Goal: Transaction & Acquisition: Purchase product/service

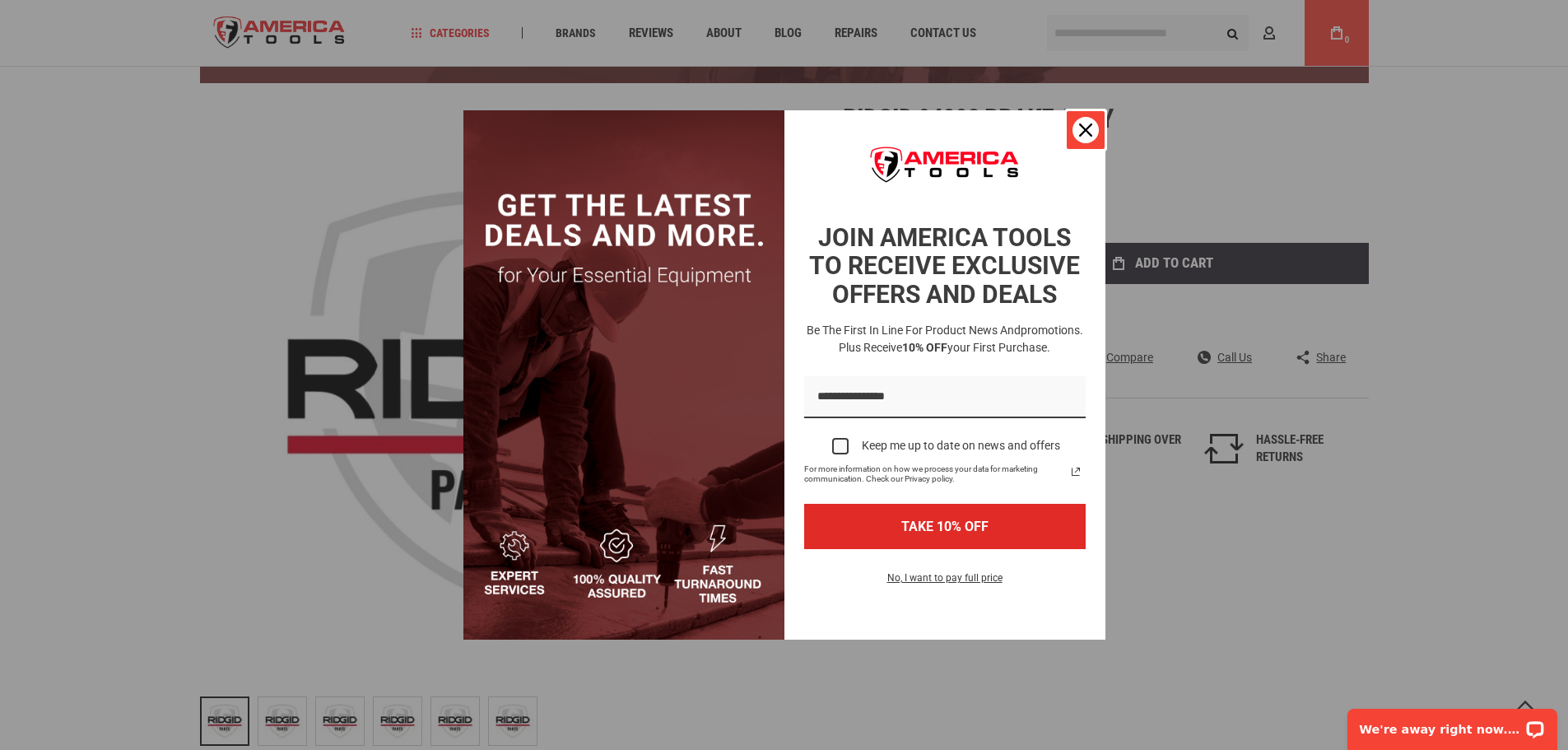
click at [1092, 130] on div "Close" at bounding box center [1086, 130] width 26 height 26
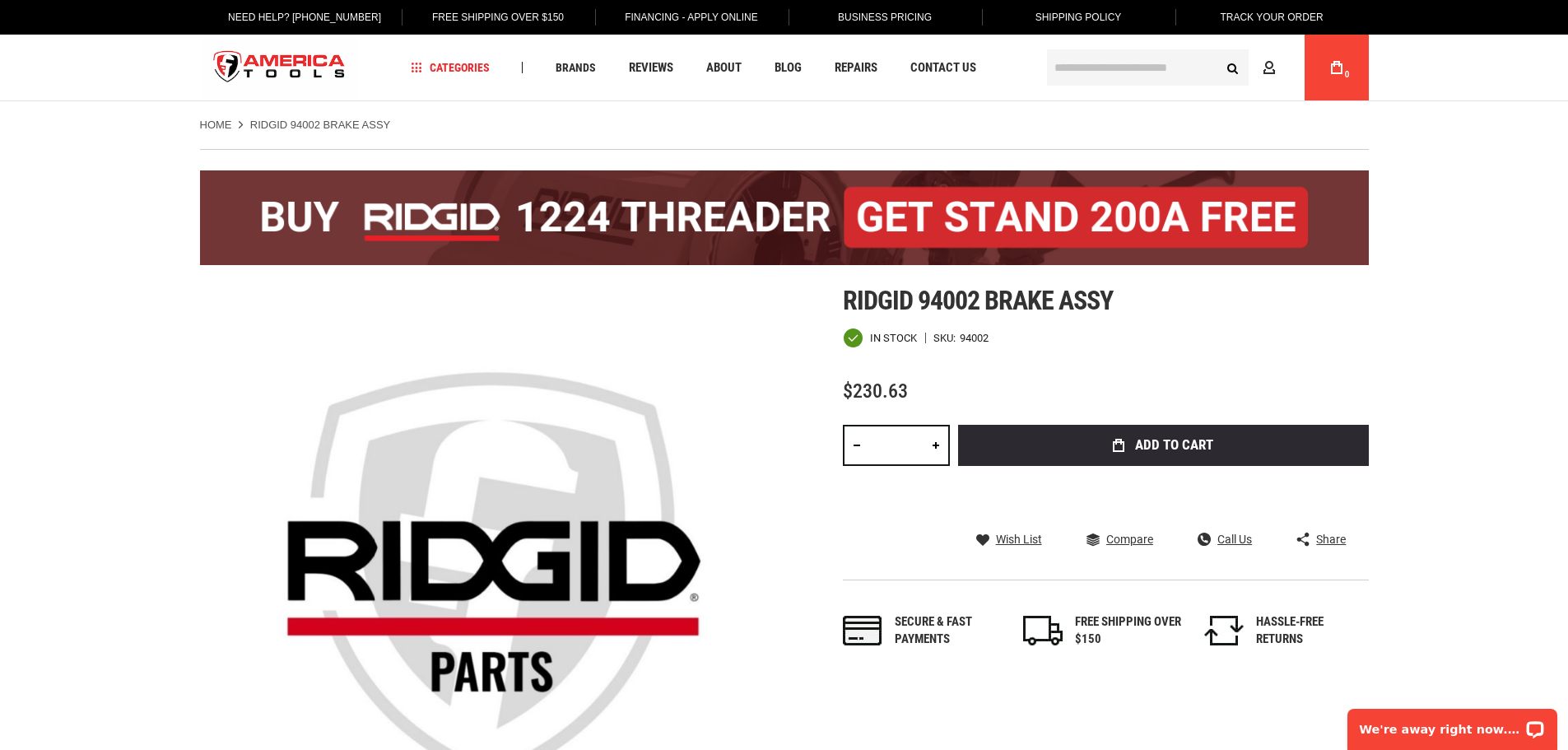
click at [1071, 16] on span "Shipping Policy" at bounding box center [1079, 17] width 87 height 12
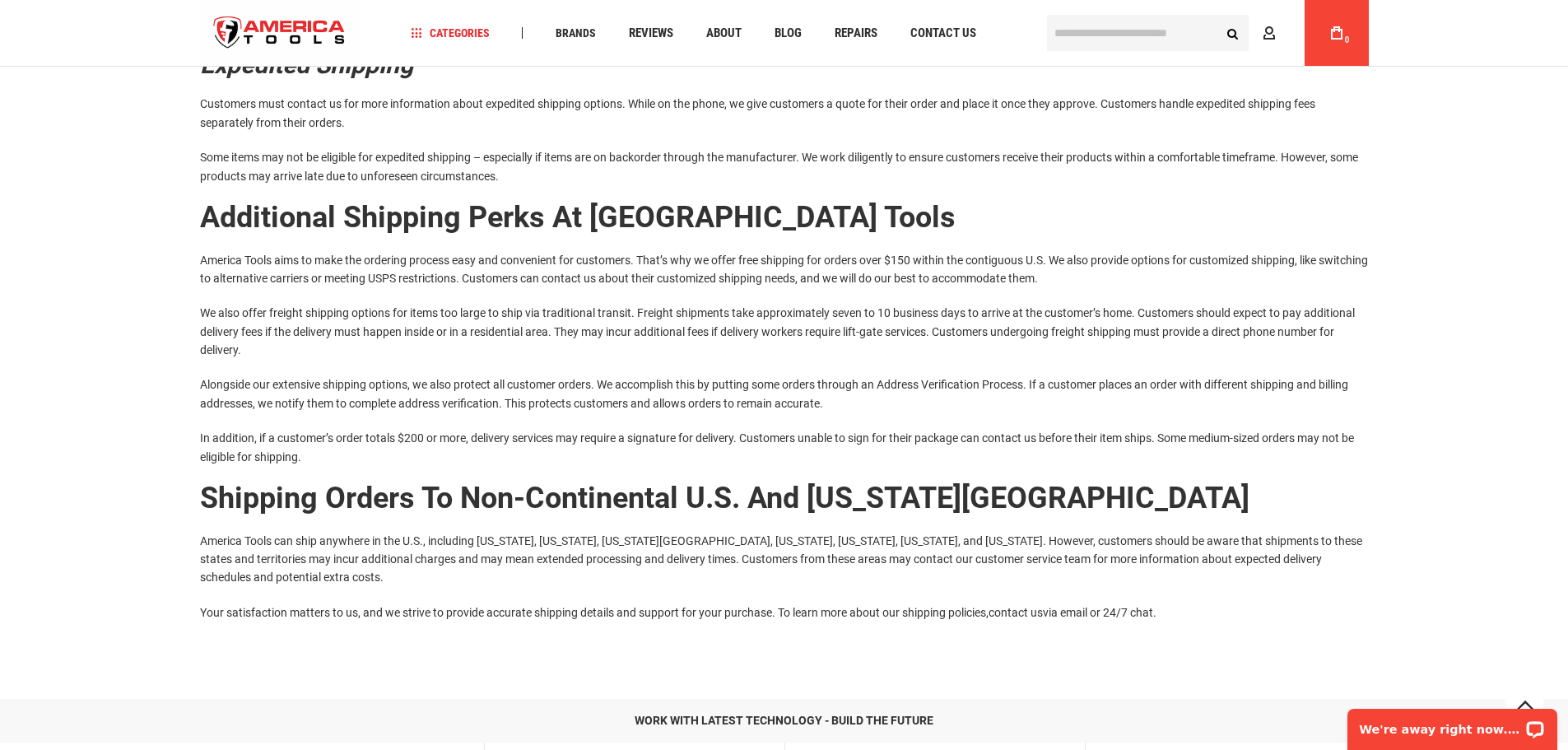
scroll to position [248, 0]
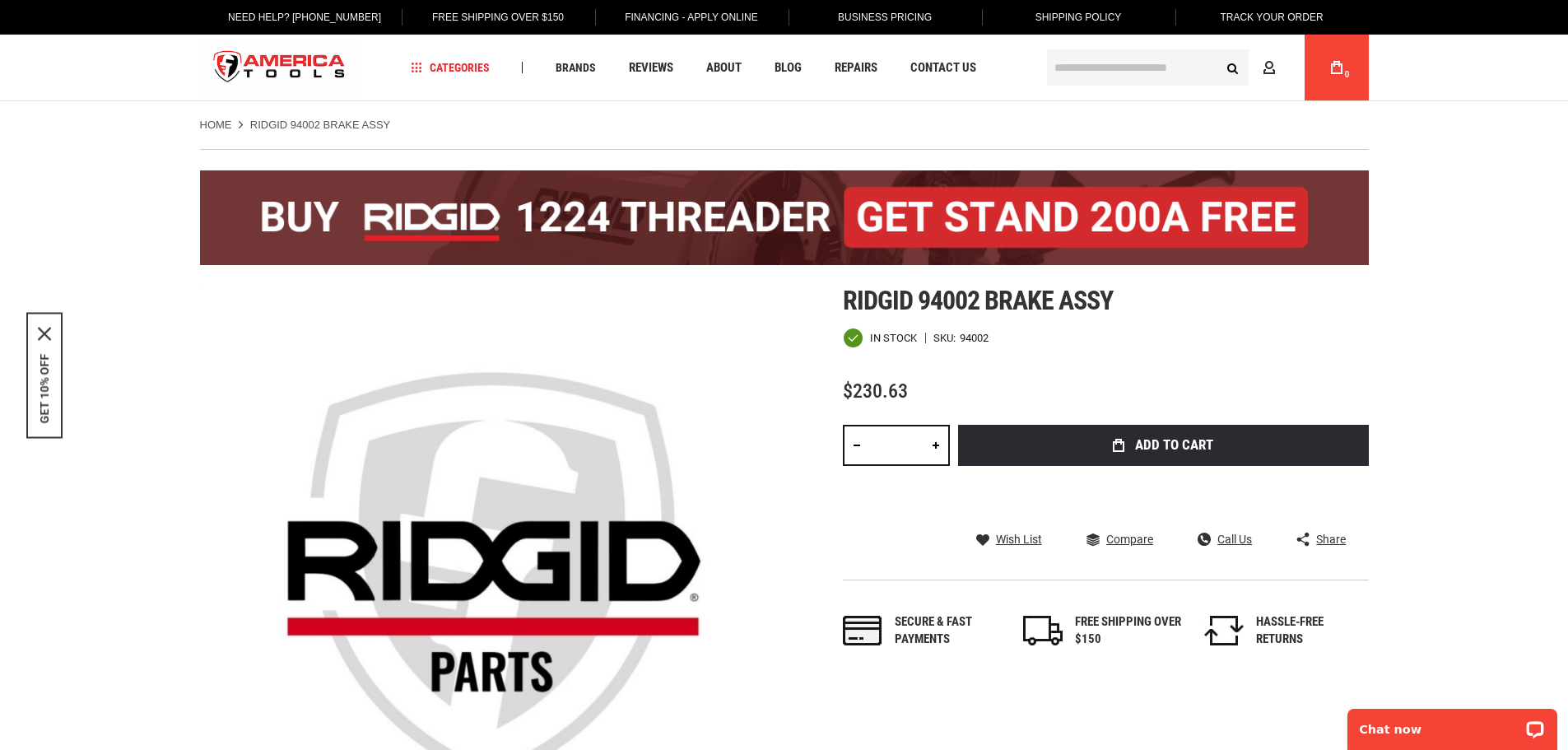
drag, startPoint x: 517, startPoint y: 247, endPoint x: 361, endPoint y: 301, distance: 165.1
drag, startPoint x: 361, startPoint y: 301, endPoint x: 103, endPoint y: 149, distance: 299.4
